Goal: Task Accomplishment & Management: Use online tool/utility

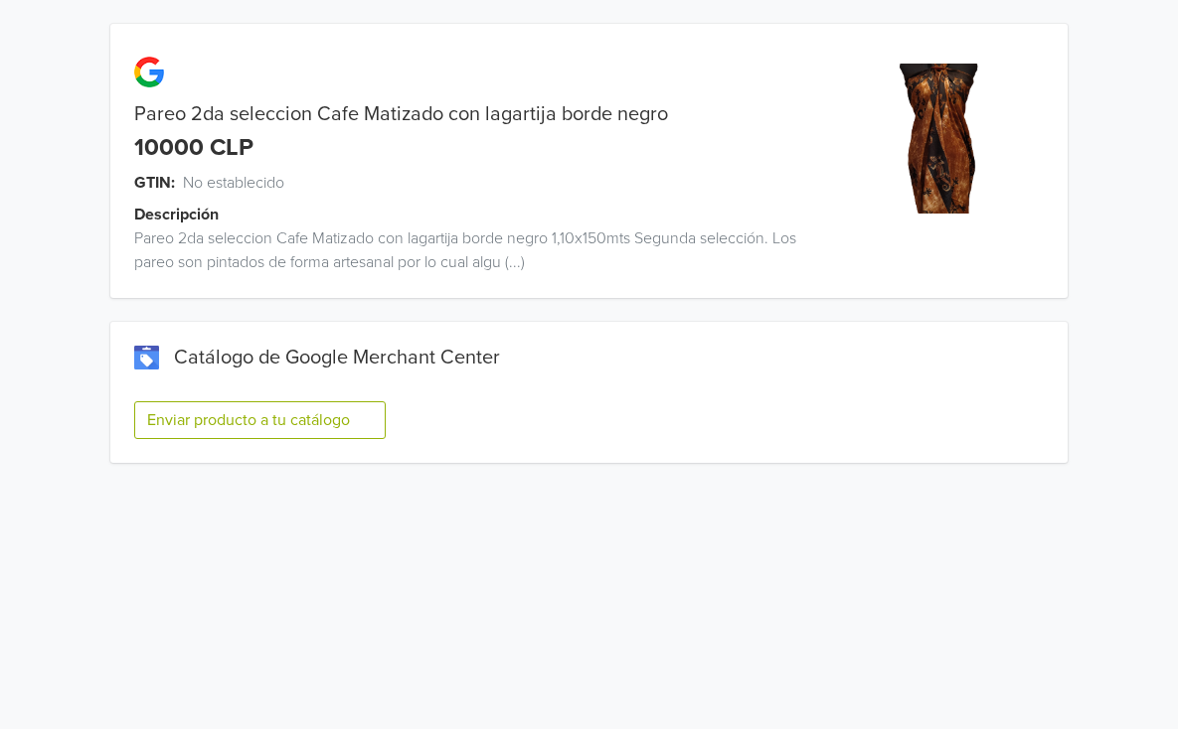
click at [236, 413] on button "Enviar producto a tu catálogo" at bounding box center [259, 420] width 251 height 38
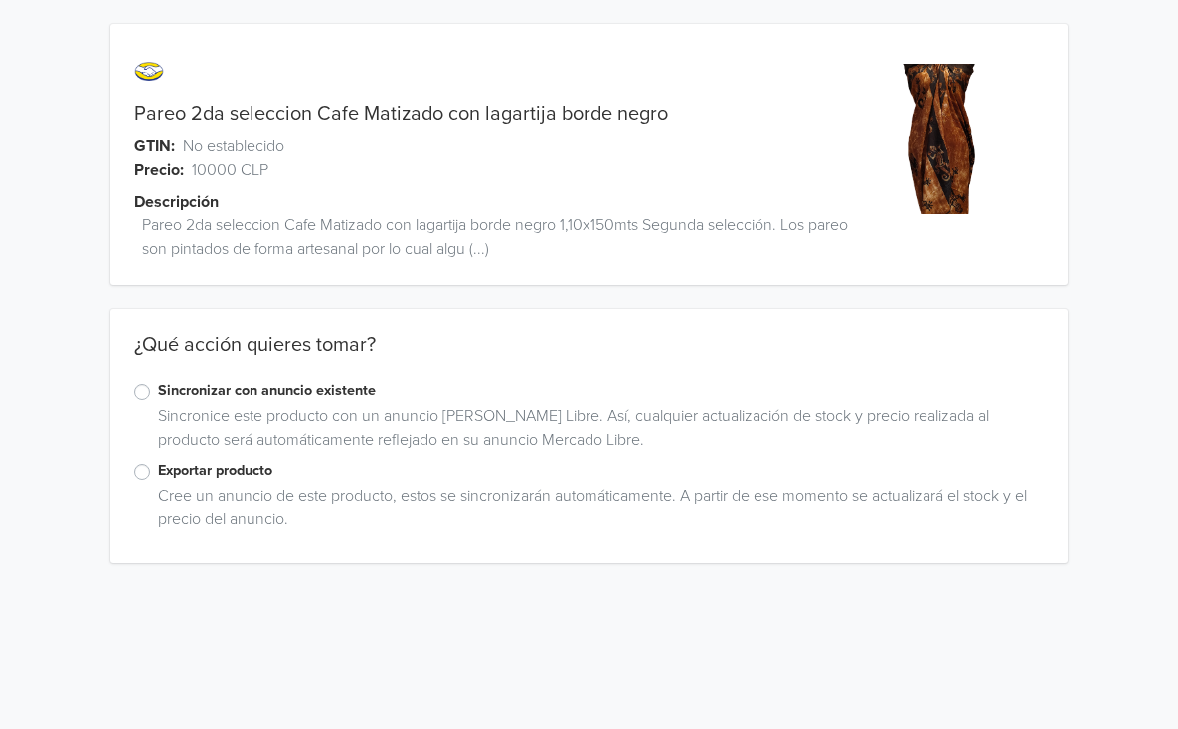
click at [158, 466] on label "Exportar producto" at bounding box center [600, 471] width 885 height 22
click at [0, 0] on input "Exportar producto" at bounding box center [0, 0] width 0 height 0
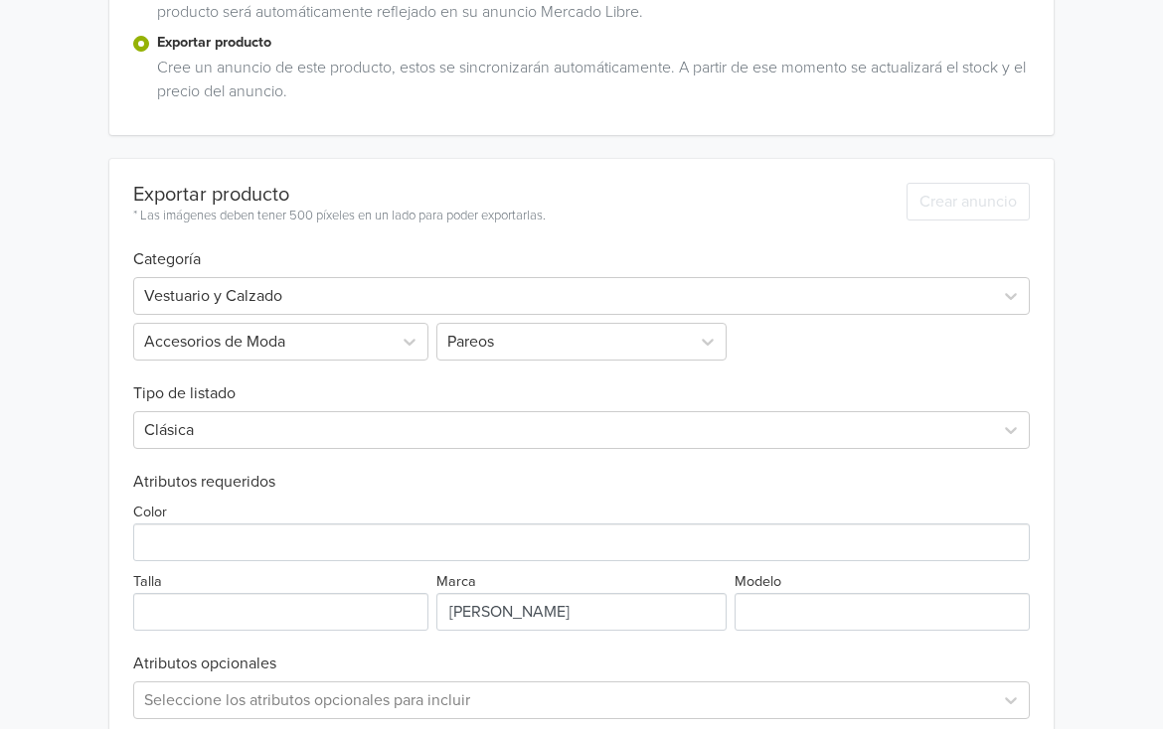
scroll to position [497, 0]
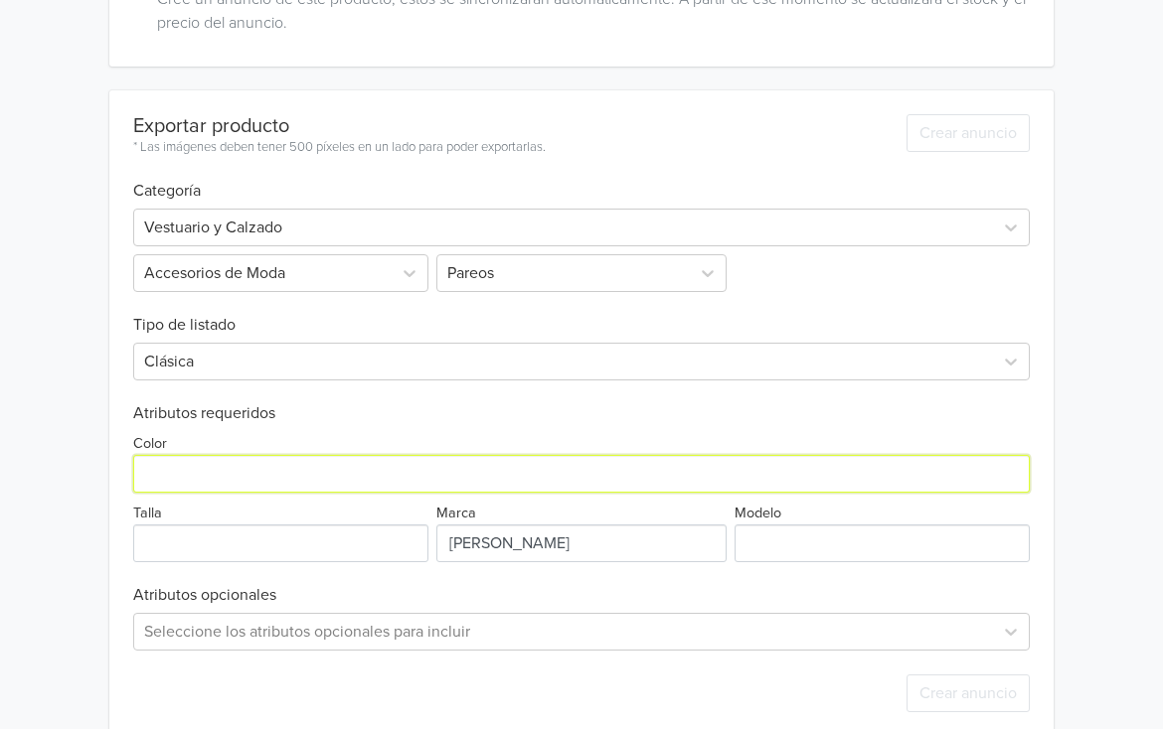
click at [458, 469] on input "Color" at bounding box center [581, 474] width 896 height 38
type input "cafe"
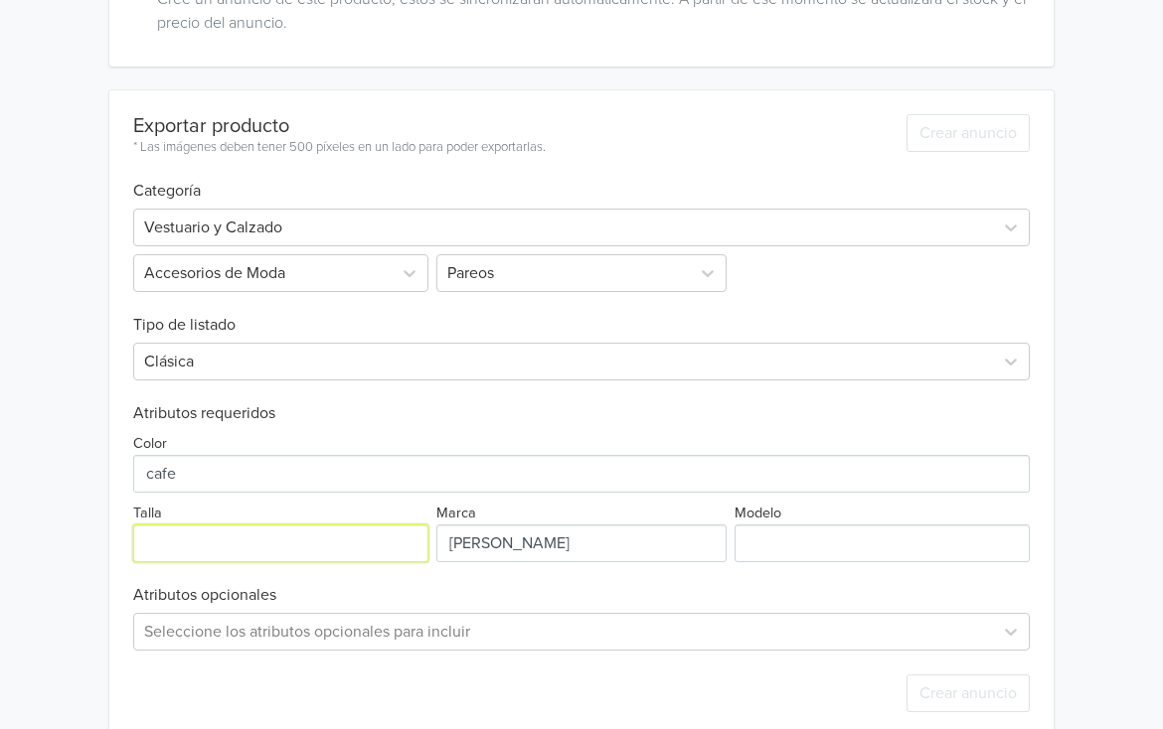
click at [379, 550] on input "Talla" at bounding box center [280, 544] width 295 height 38
type input "unica"
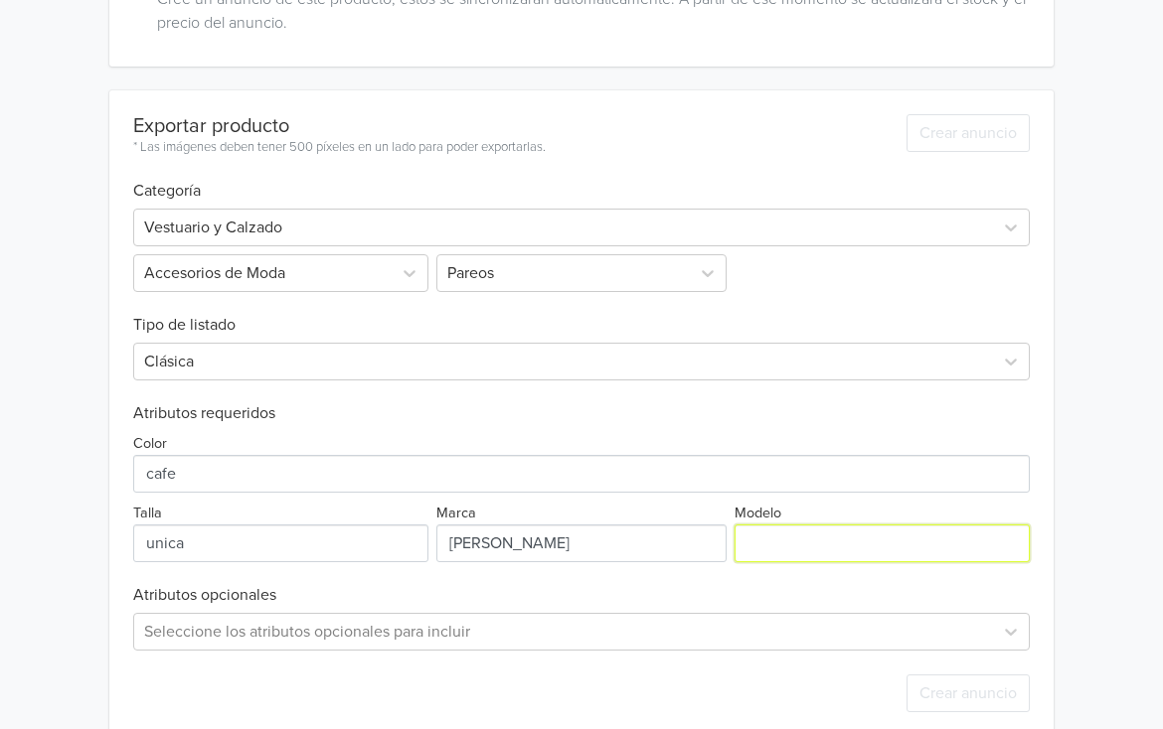
click at [799, 538] on input "Modelo" at bounding box center [881, 544] width 295 height 38
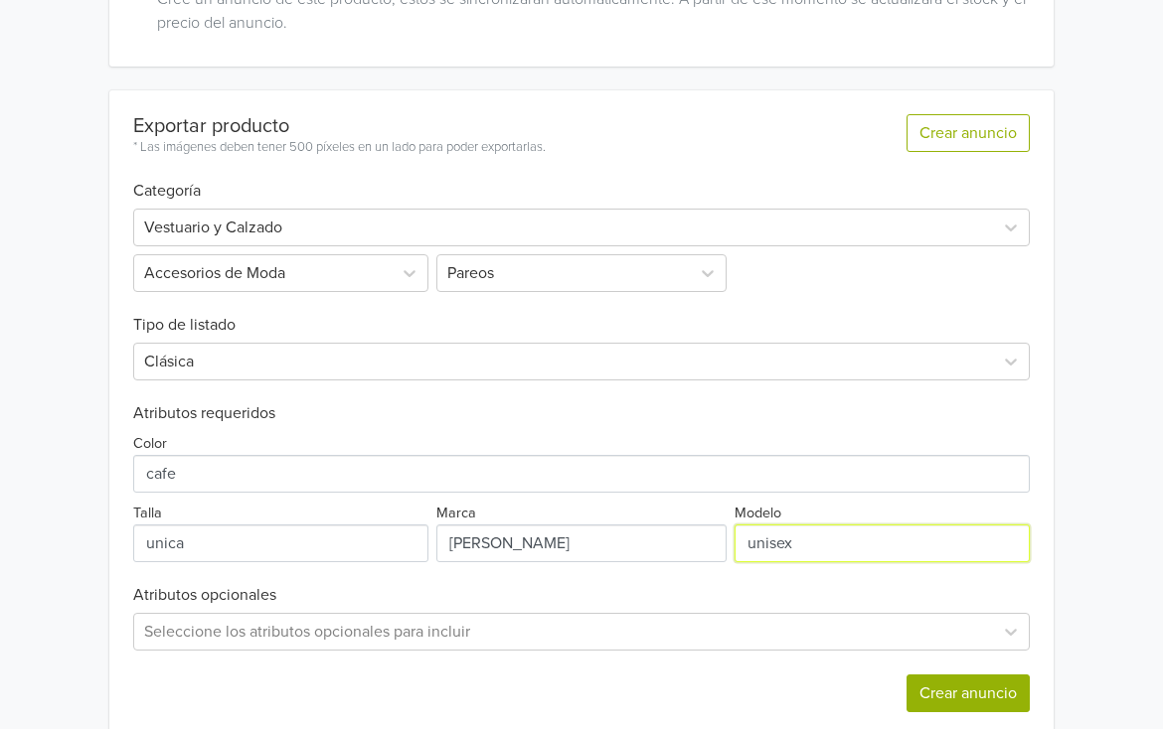
type input "unisex"
click at [924, 705] on button "Crear anuncio" at bounding box center [967, 694] width 123 height 38
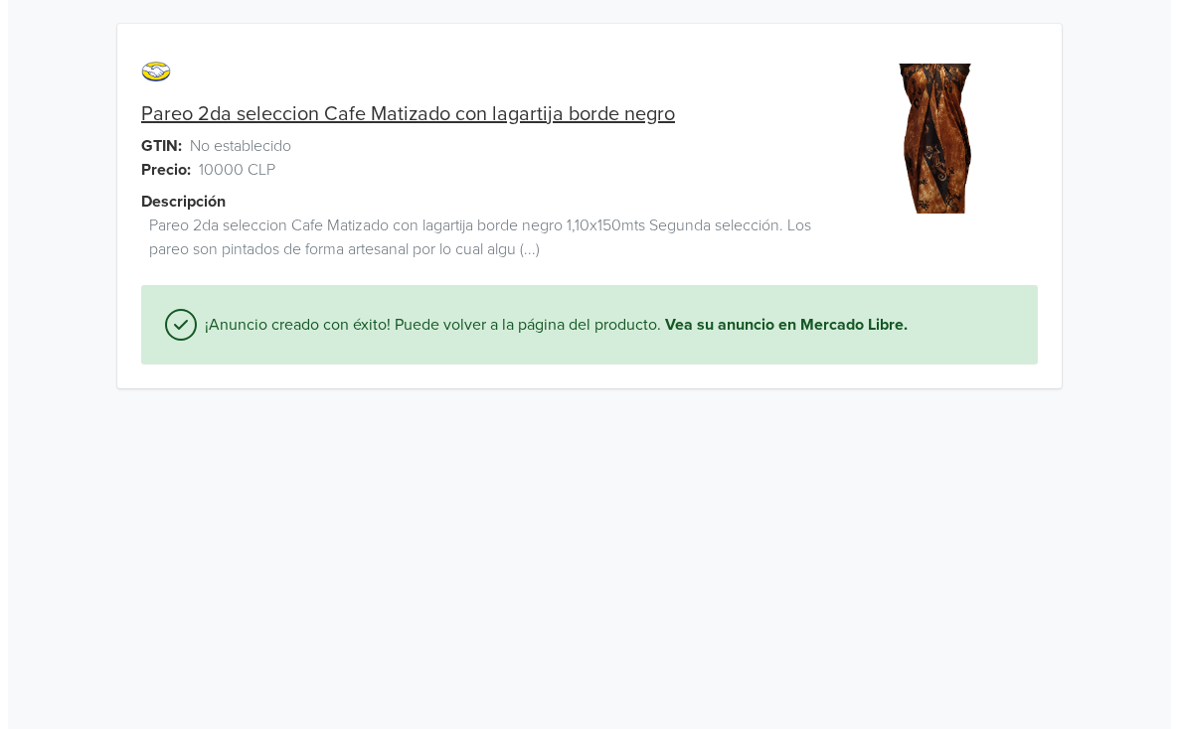
scroll to position [0, 0]
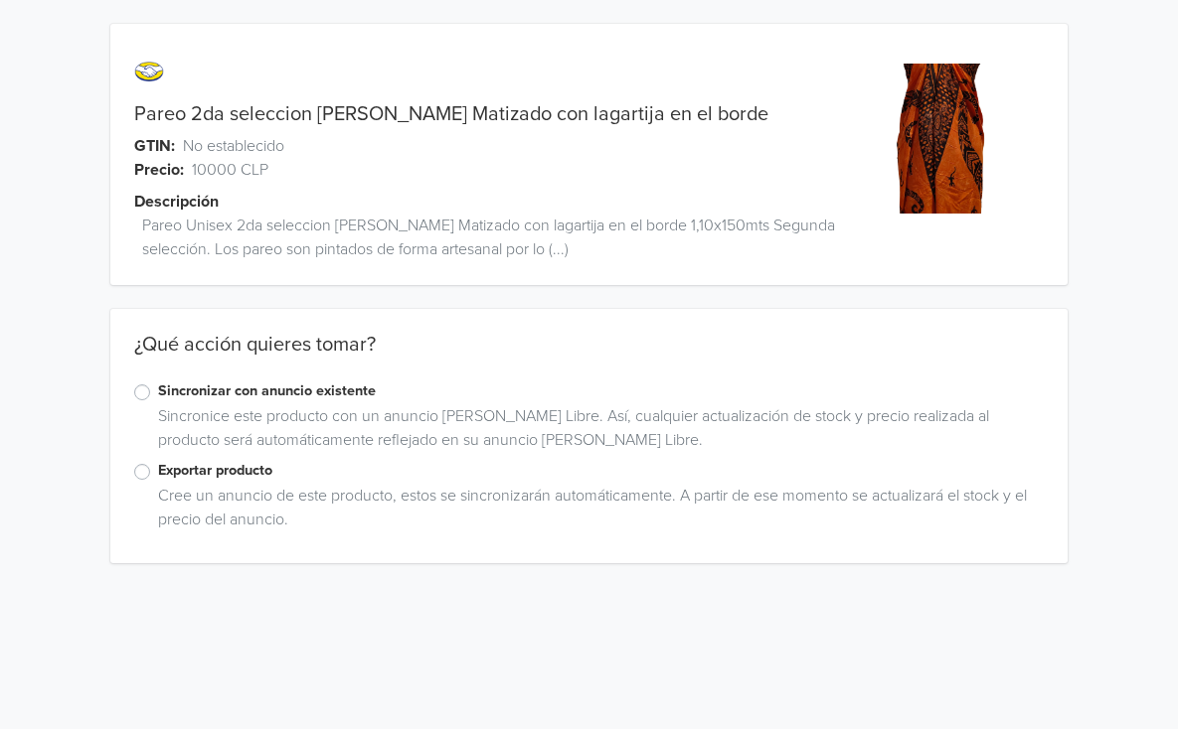
click at [158, 472] on label "Exportar producto" at bounding box center [600, 471] width 885 height 22
click at [0, 0] on input "Exportar producto" at bounding box center [0, 0] width 0 height 0
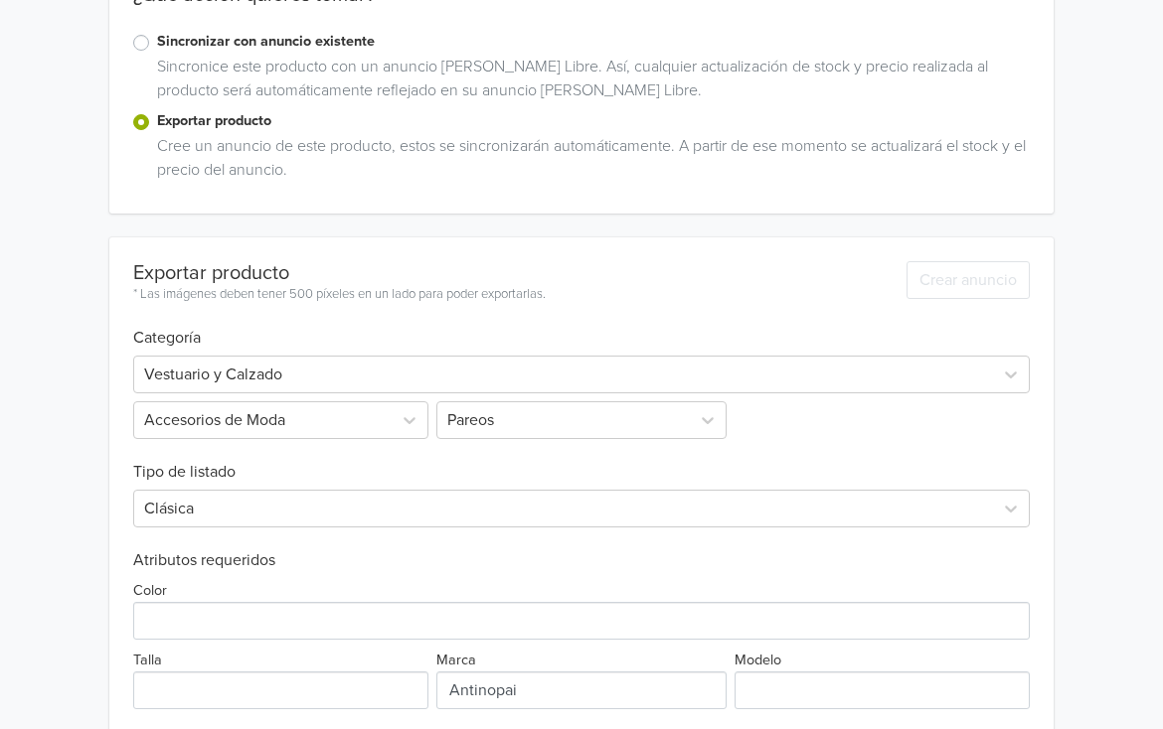
scroll to position [449, 0]
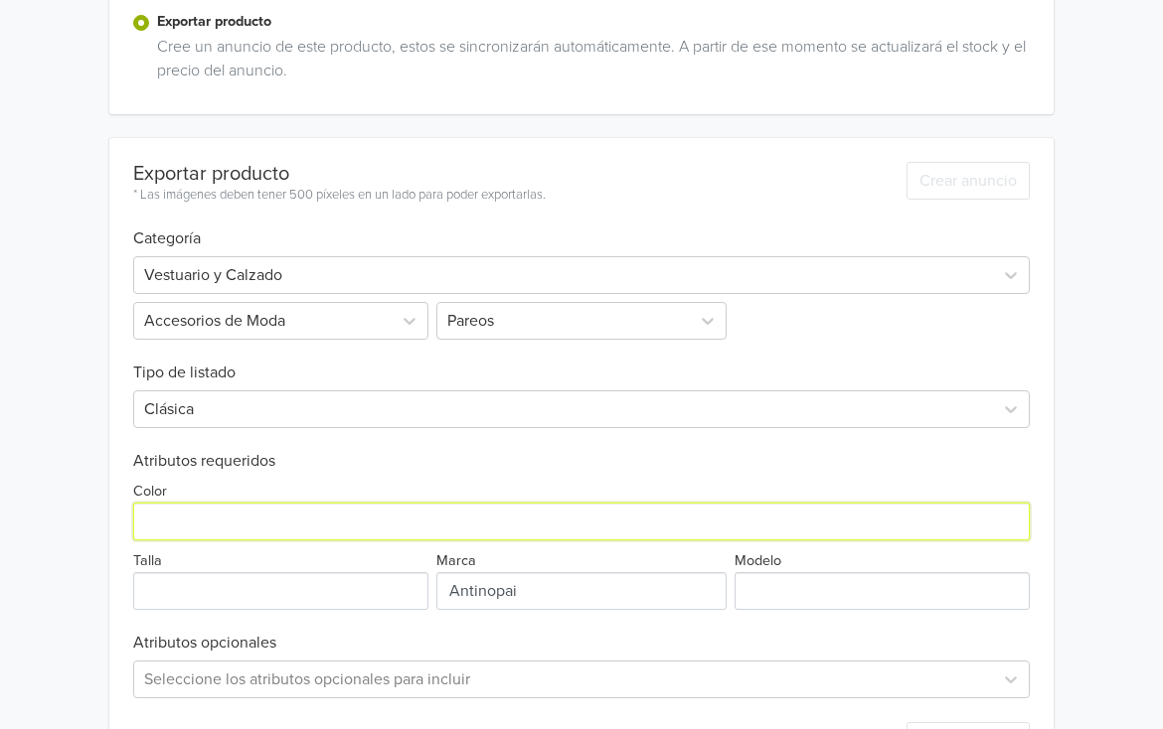
click at [297, 526] on input "Color" at bounding box center [581, 522] width 896 height 38
type input "naranjo"
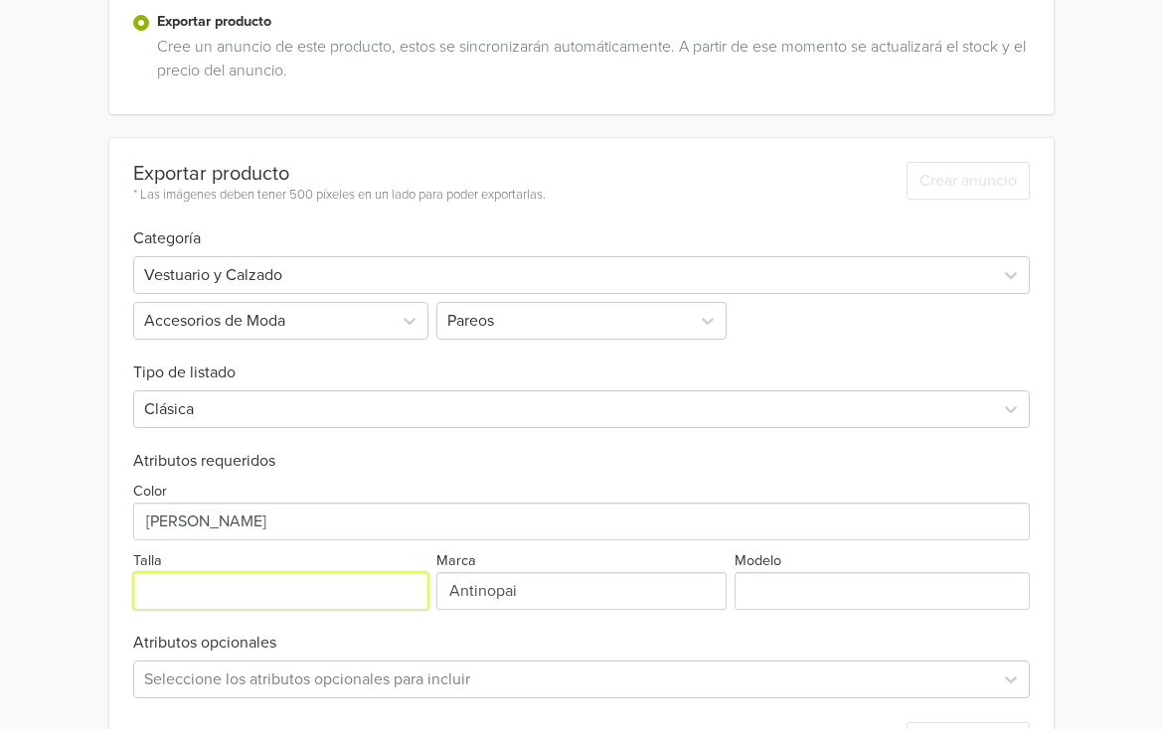
click at [330, 599] on input "Talla" at bounding box center [280, 591] width 295 height 38
type input "unica"
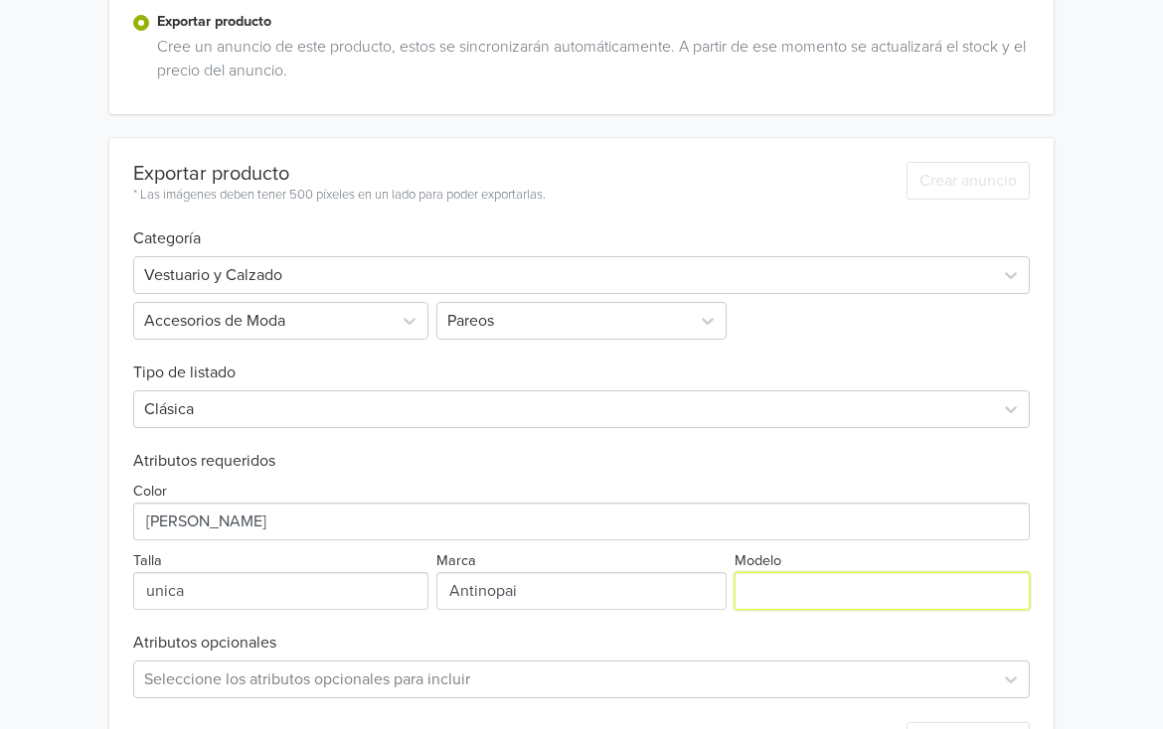
click at [777, 605] on input "Modelo" at bounding box center [881, 591] width 295 height 38
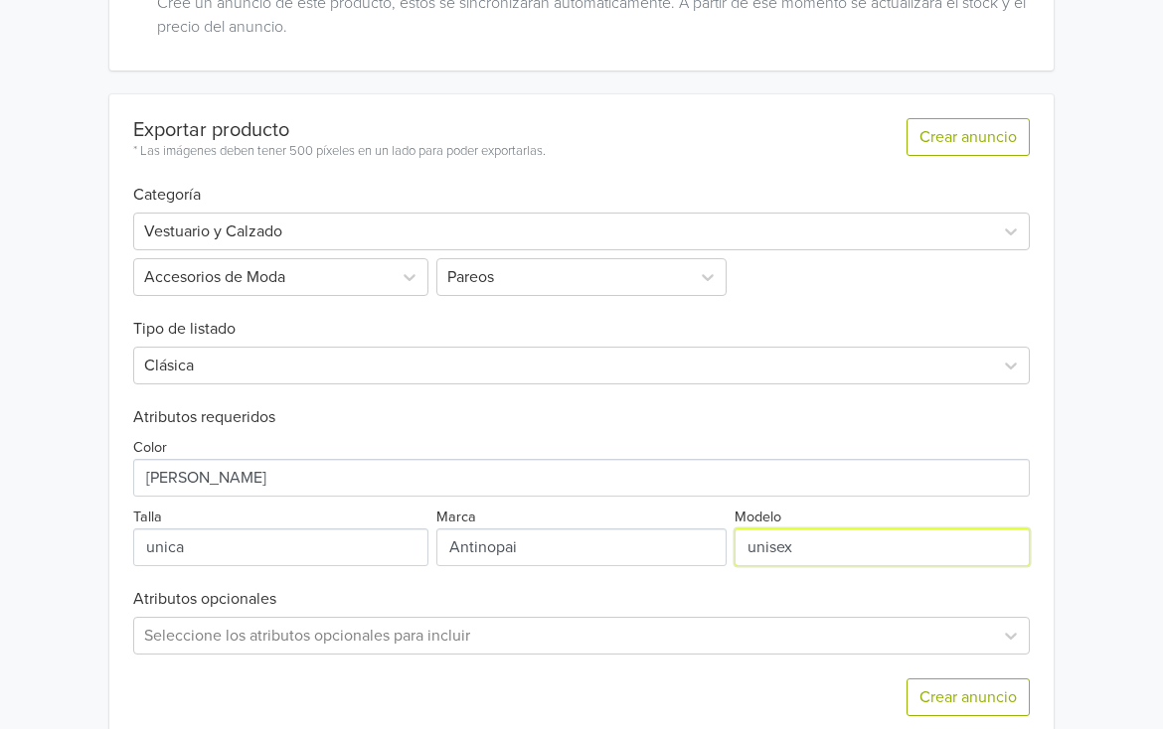
scroll to position [528, 0]
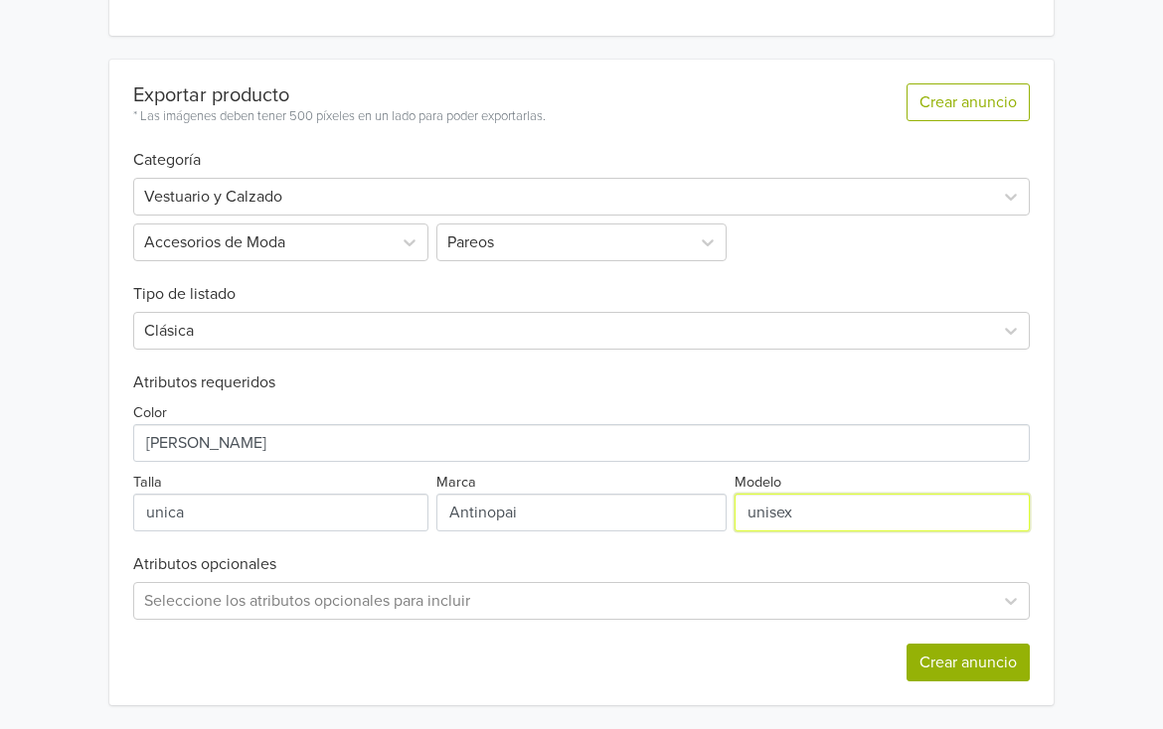
type input "unisex"
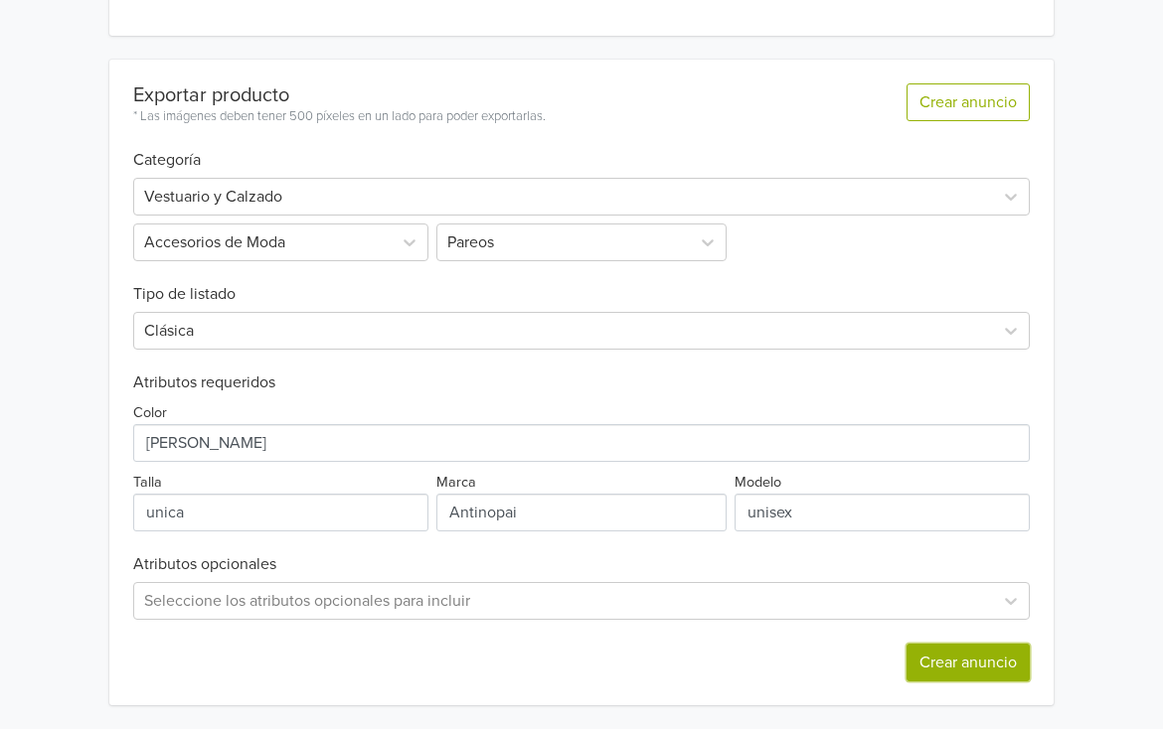
click at [938, 662] on button "Crear anuncio" at bounding box center [967, 663] width 123 height 38
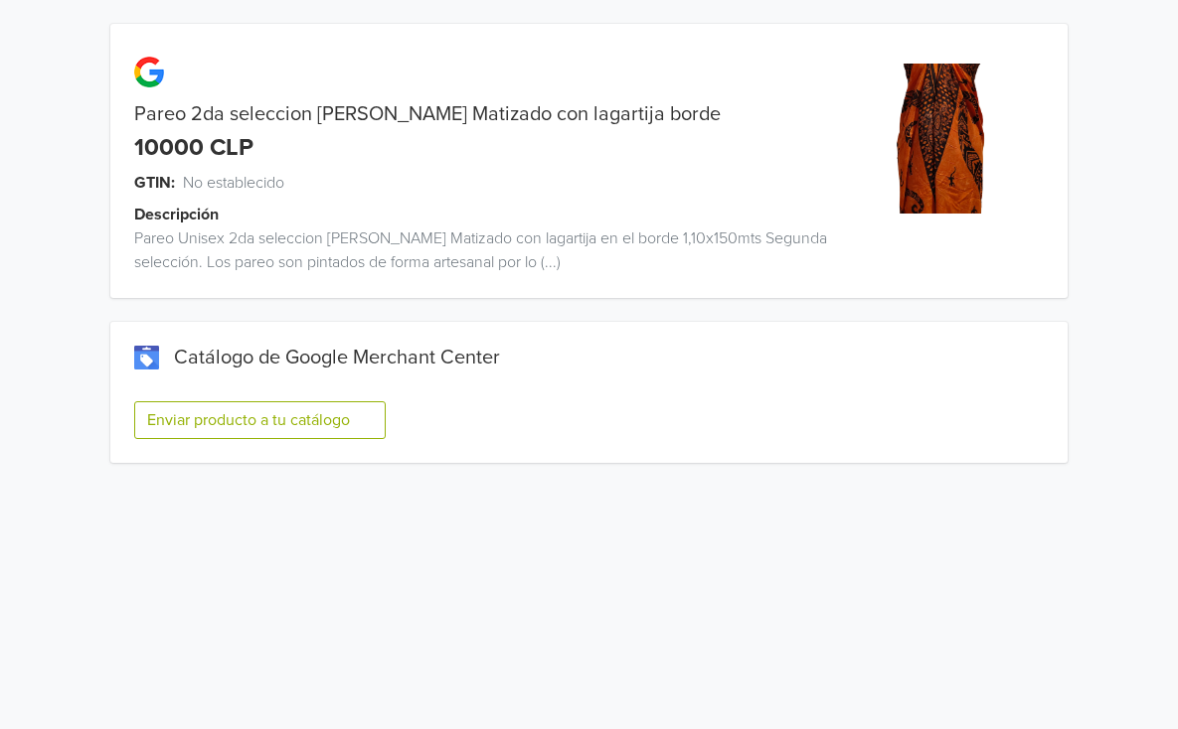
click at [228, 440] on div "Enviar producto a tu catálogo" at bounding box center [588, 428] width 909 height 70
click at [220, 418] on button "Enviar producto a tu catálogo" at bounding box center [259, 420] width 251 height 38
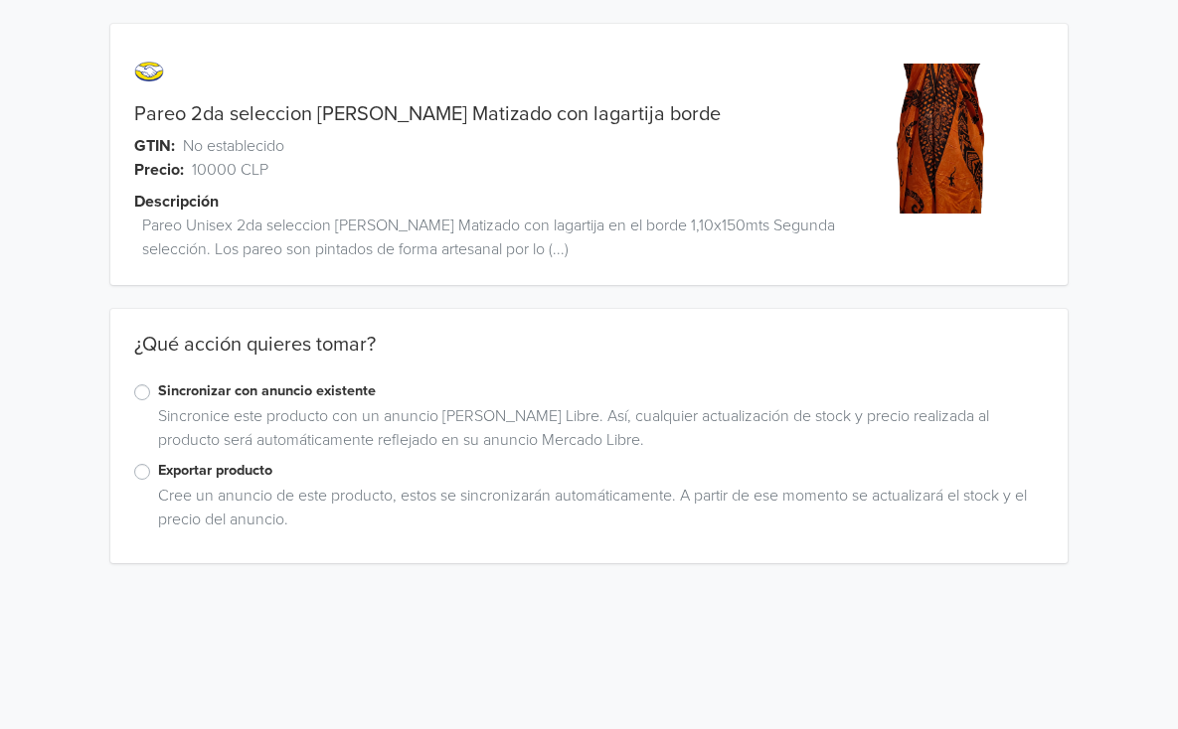
click at [158, 468] on label "Exportar producto" at bounding box center [600, 471] width 885 height 22
click at [0, 0] on input "Exportar producto" at bounding box center [0, 0] width 0 height 0
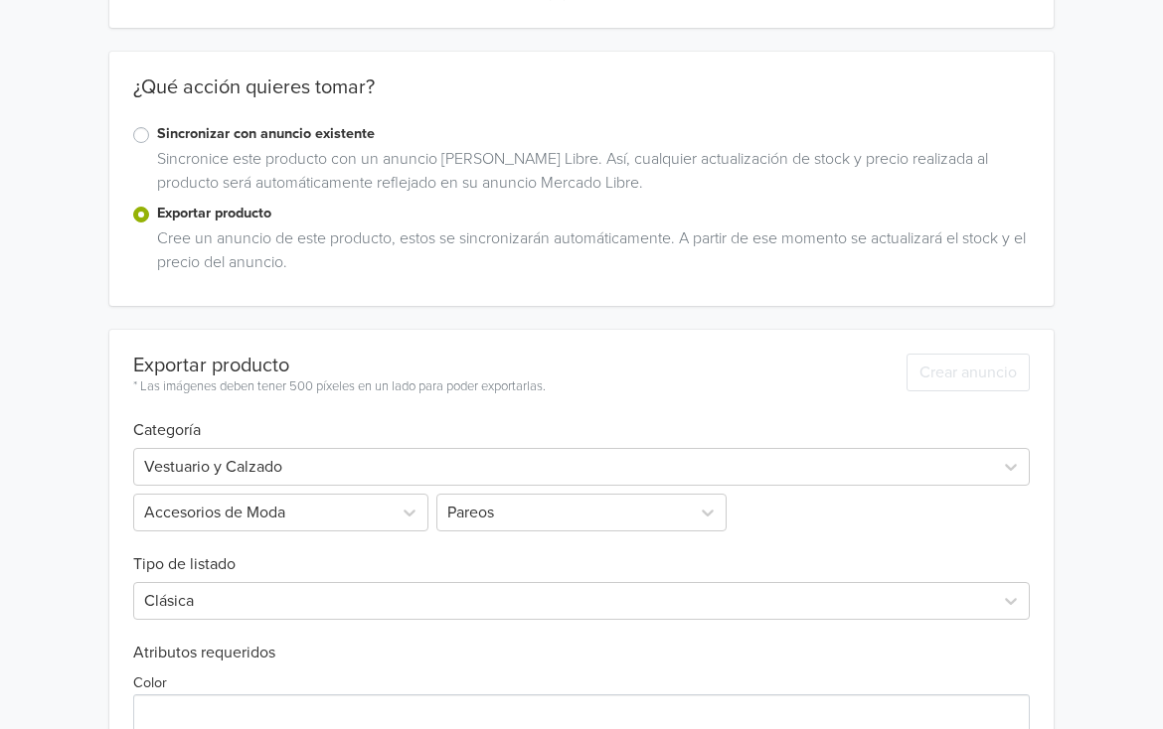
scroll to position [456, 0]
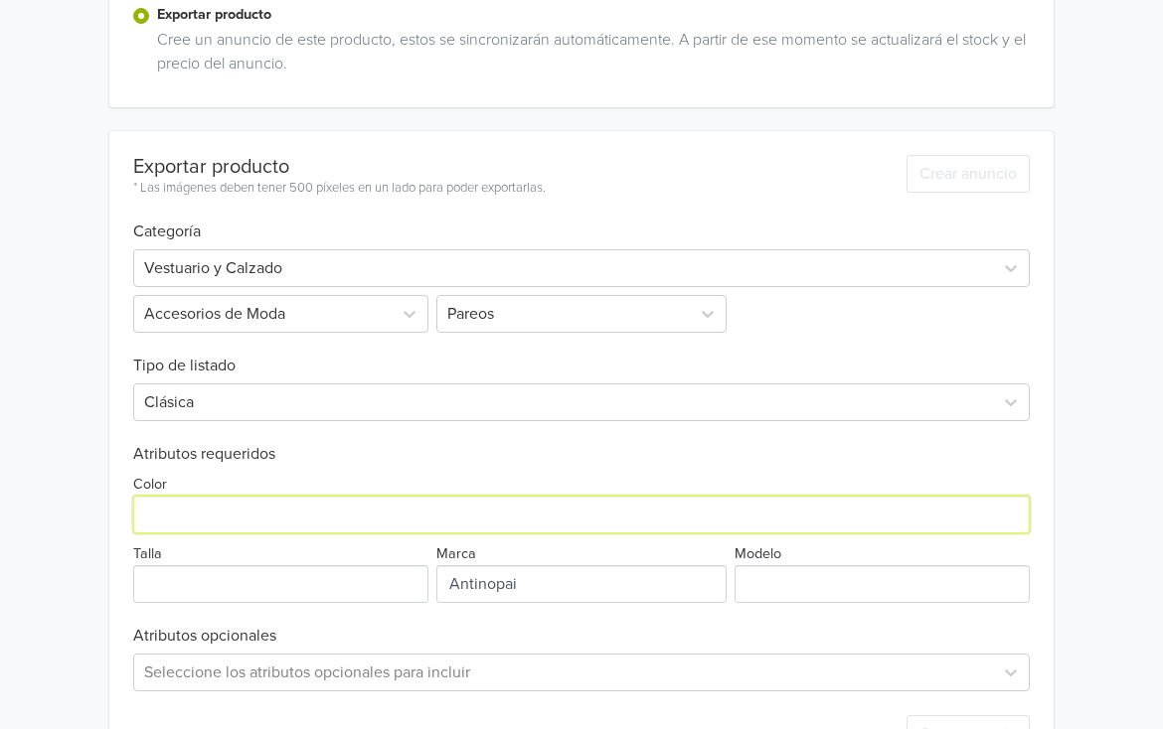
click at [437, 516] on input "Color" at bounding box center [581, 515] width 896 height 38
type input "naranjo"
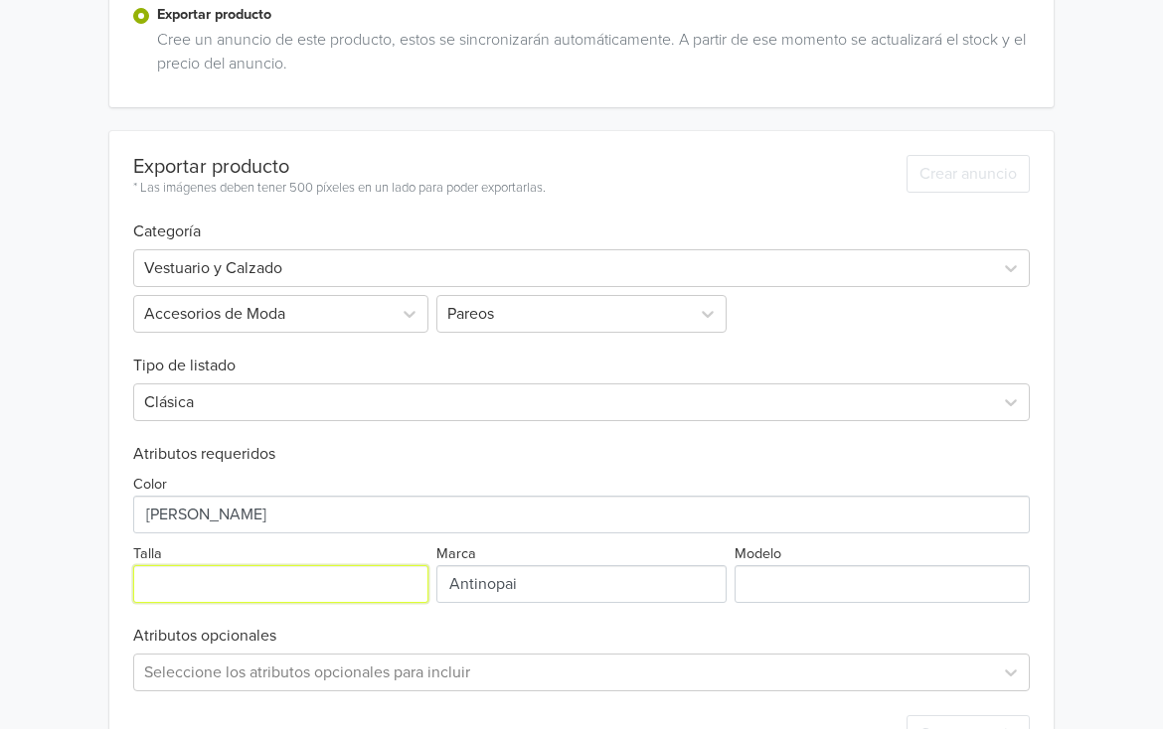
click at [400, 579] on input "Talla" at bounding box center [280, 584] width 295 height 38
type input "unica"
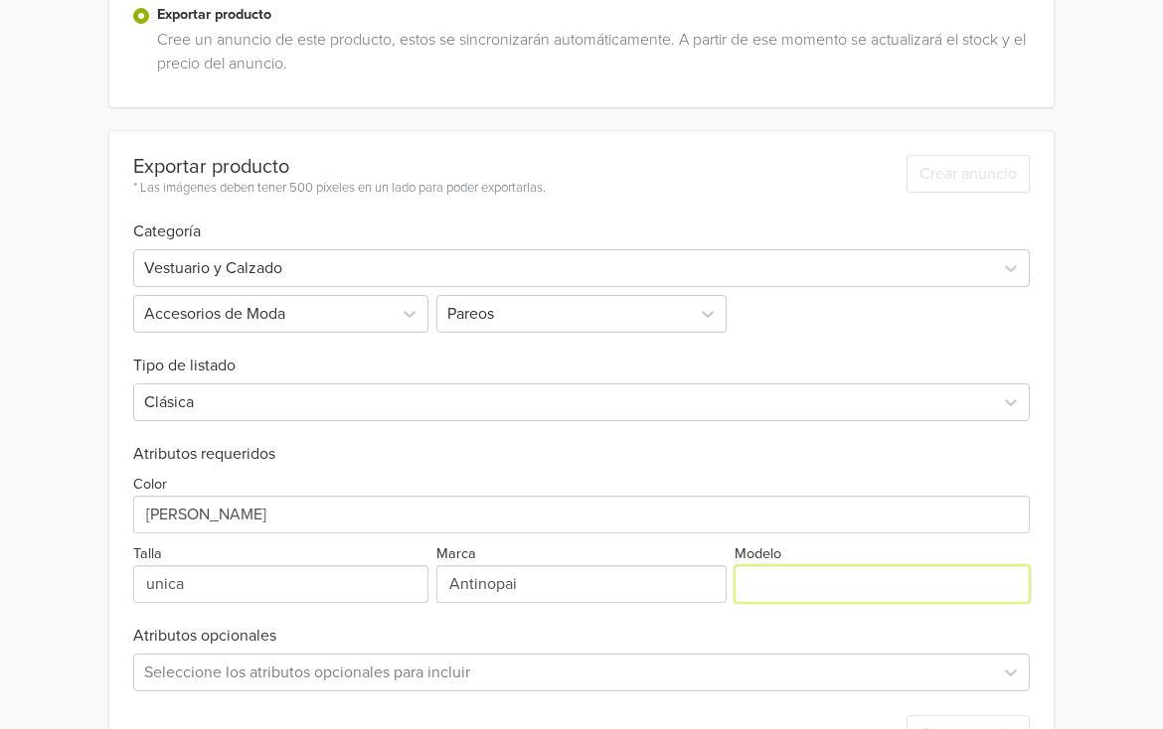
click at [836, 595] on input "Modelo" at bounding box center [881, 584] width 295 height 38
type input "unisex"
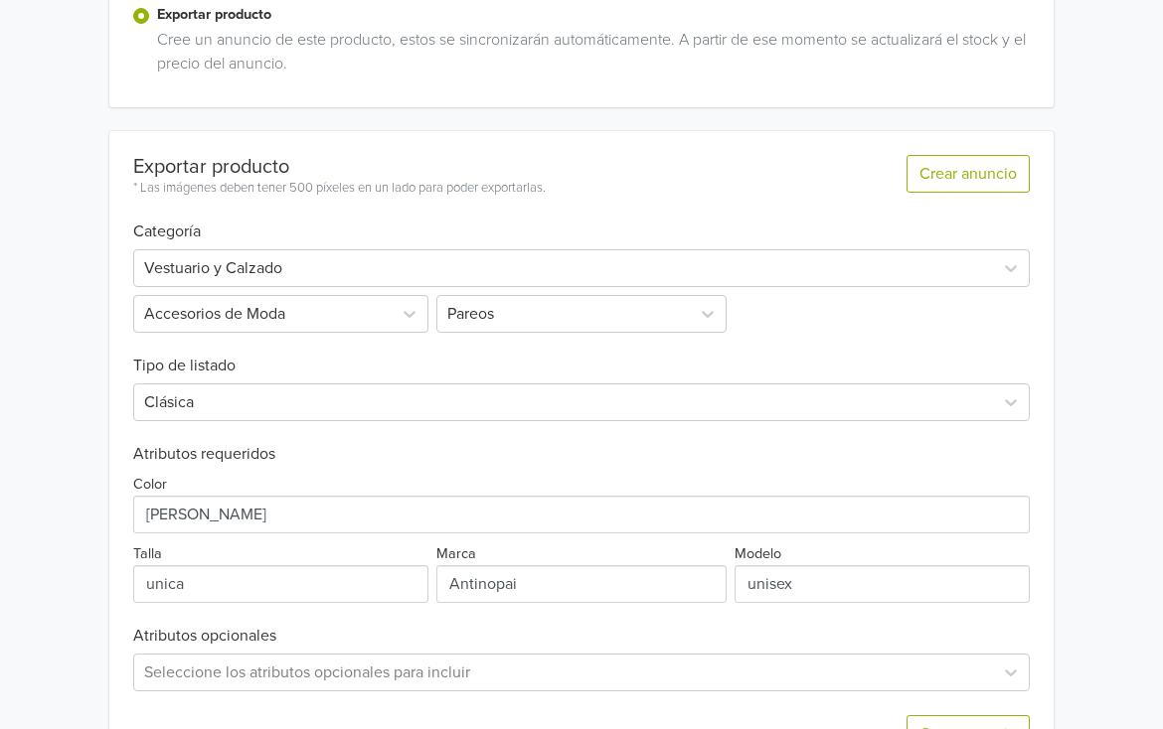
click at [1100, 254] on div "Pareo 2da seleccion Naranjo Matizado con lagartija borde GTIN: No establecido P…" at bounding box center [581, 172] width 1133 height 1257
click at [963, 169] on button "Crear anuncio" at bounding box center [967, 174] width 123 height 38
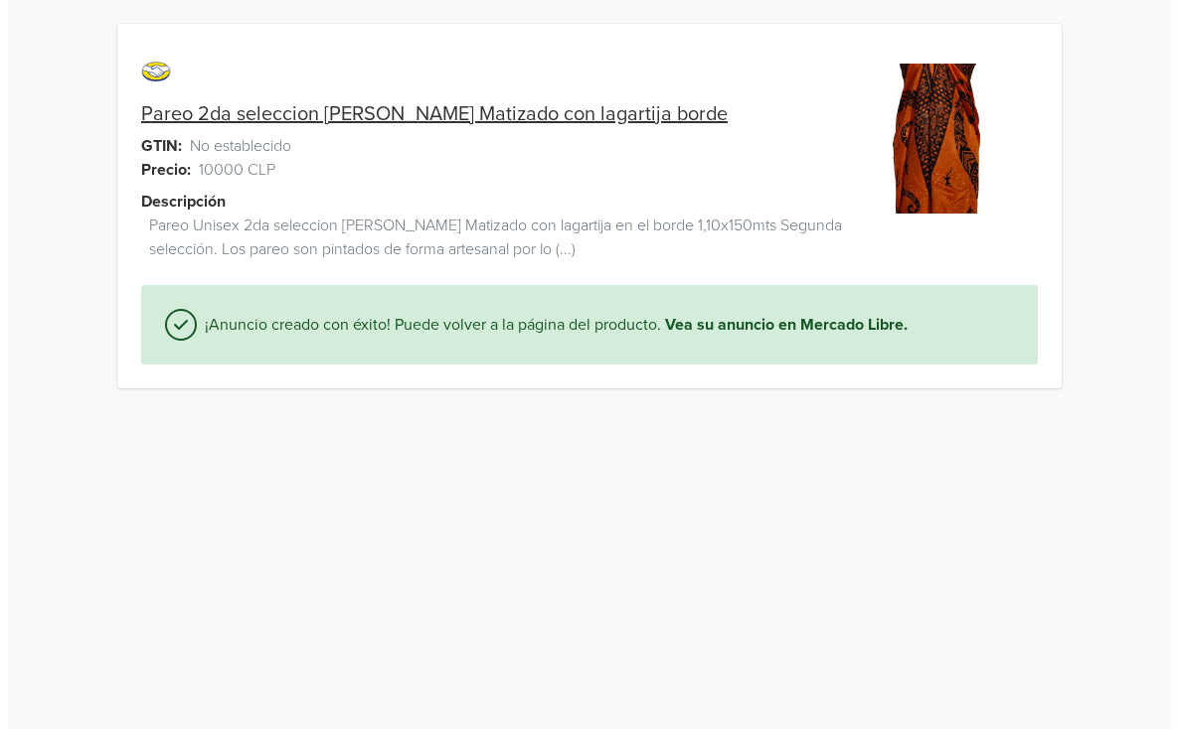
scroll to position [0, 0]
